Goal: Register for event/course

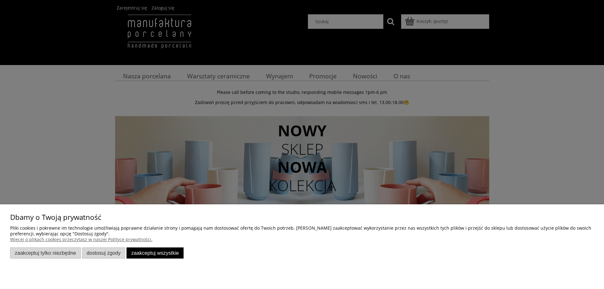
click at [170, 251] on button "Zaakceptuj wszystkie" at bounding box center [155, 252] width 57 height 11
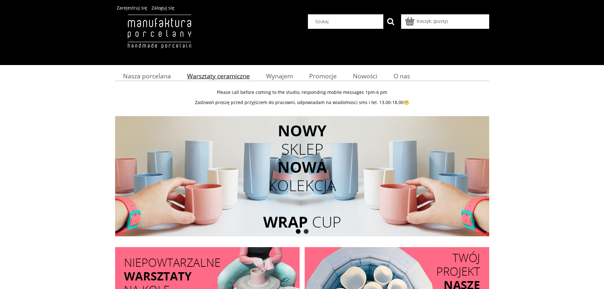
click at [212, 76] on span "Warsztaty ceramiczne" at bounding box center [218, 76] width 63 height 9
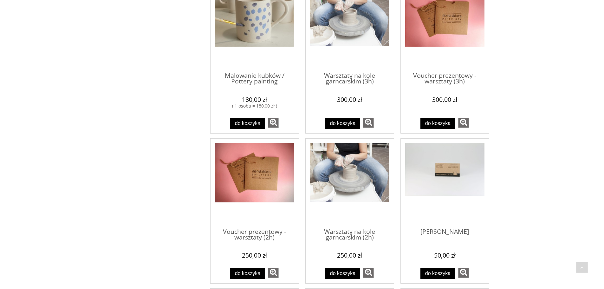
scroll to position [127, 0]
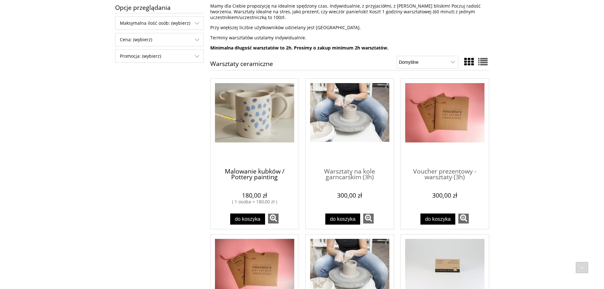
click at [253, 169] on span "Malowanie kubków / Pottery painting" at bounding box center [254, 171] width 79 height 19
